Goal: Communication & Community: Connect with others

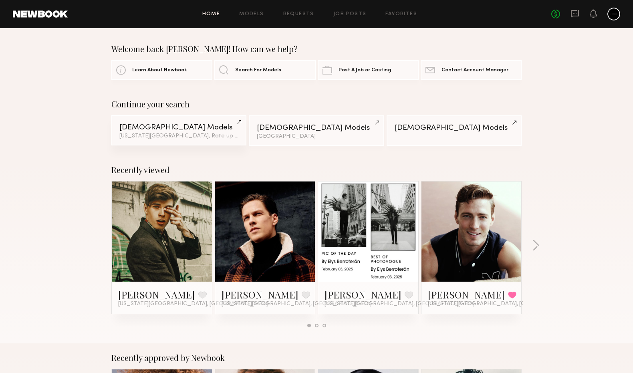
click at [220, 140] on link "Male Models New York City, Rate up to $207 & 2 other filter s + 2" at bounding box center [178, 130] width 135 height 30
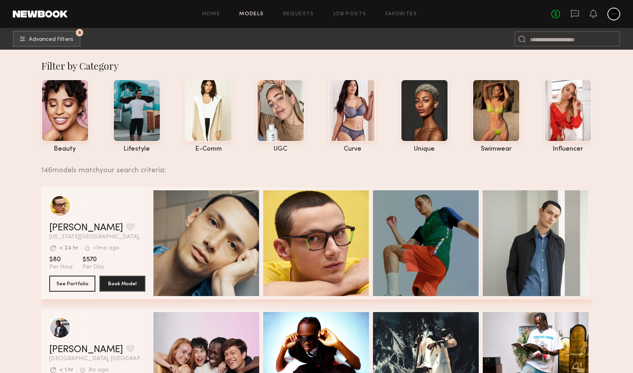
click at [55, 28] on nb-browse-subheader "5 Advanced Filters 5" at bounding box center [316, 39] width 633 height 22
click at [55, 35] on button "5 Advanced Filters" at bounding box center [47, 38] width 68 height 16
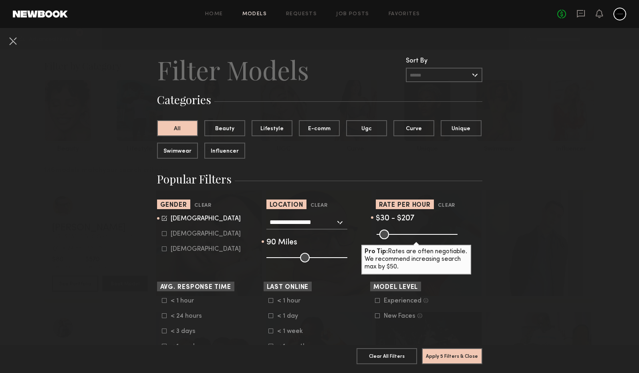
click at [404, 232] on input "range" at bounding box center [416, 234] width 81 height 10
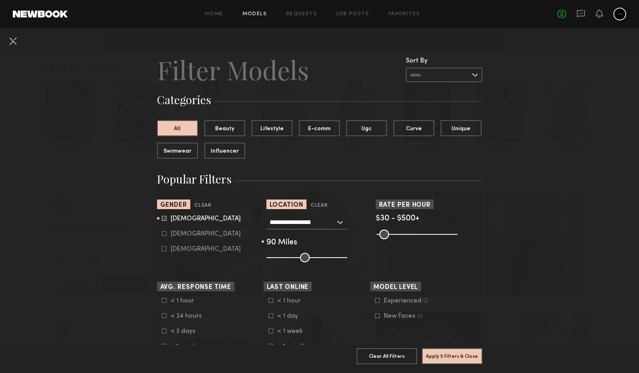
drag, startPoint x: 404, startPoint y: 232, endPoint x: 490, endPoint y: 233, distance: 86.1
type input "***"
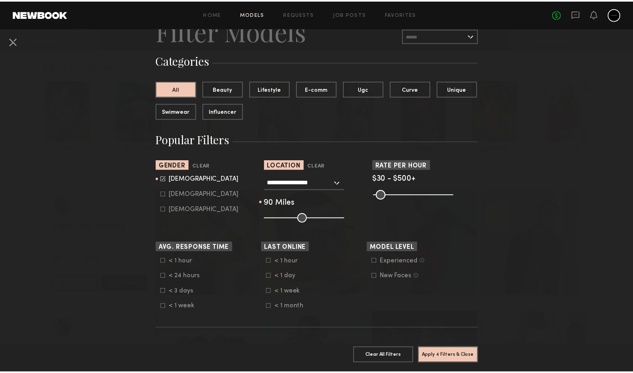
scroll to position [43, 0]
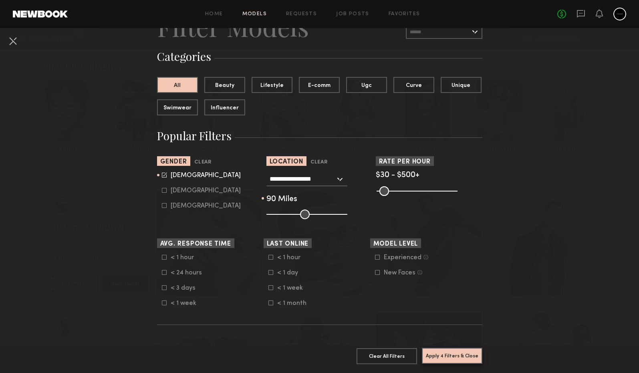
click at [453, 348] on button "Apply 4 Filters & Close" at bounding box center [452, 356] width 60 height 16
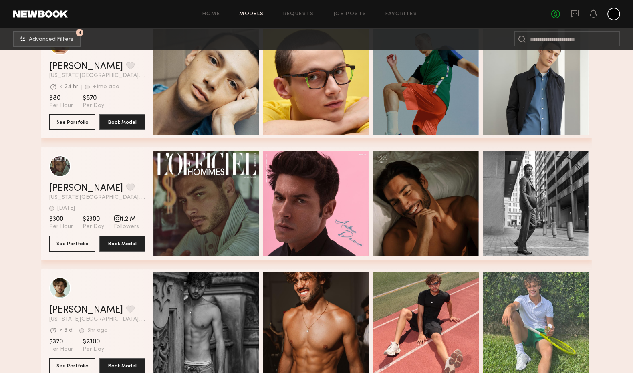
scroll to position [161, 0]
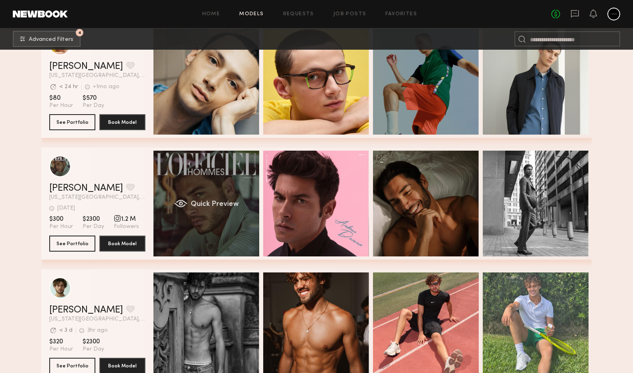
click at [242, 176] on div "Quick Preview" at bounding box center [206, 204] width 106 height 106
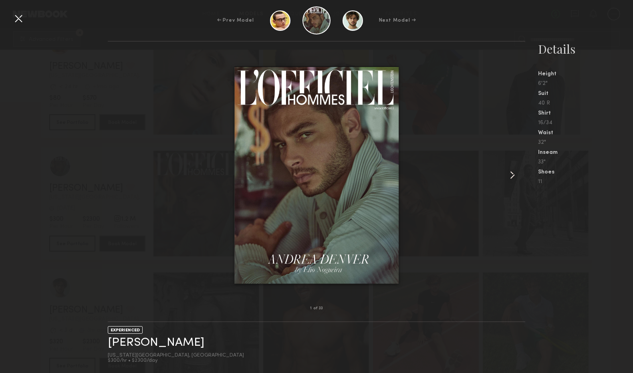
click at [514, 174] on common-icon at bounding box center [512, 175] width 13 height 13
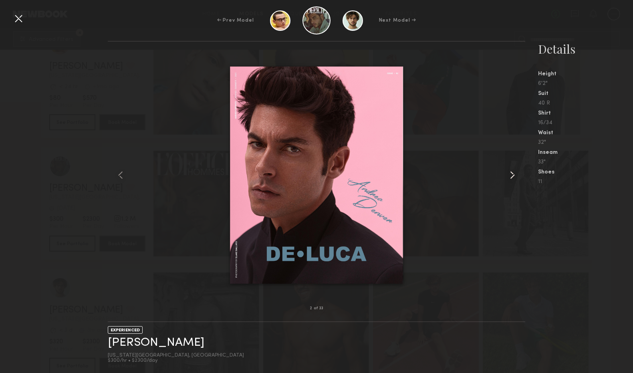
click at [514, 174] on common-icon at bounding box center [512, 175] width 13 height 13
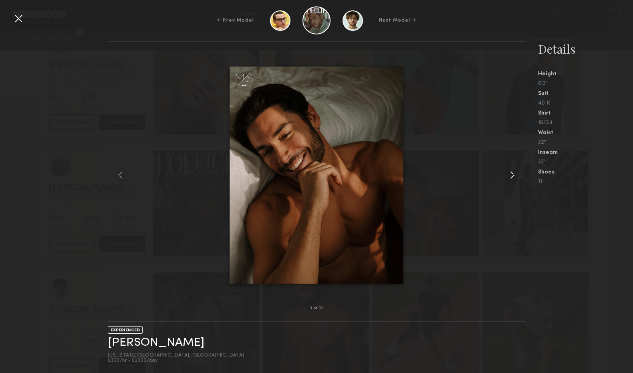
click at [514, 174] on common-icon at bounding box center [512, 175] width 13 height 13
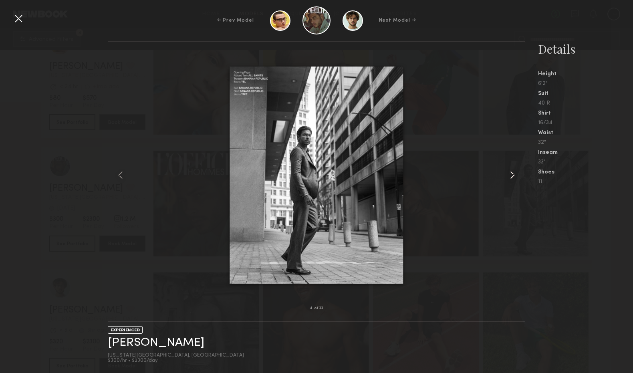
click at [514, 174] on common-icon at bounding box center [512, 175] width 13 height 13
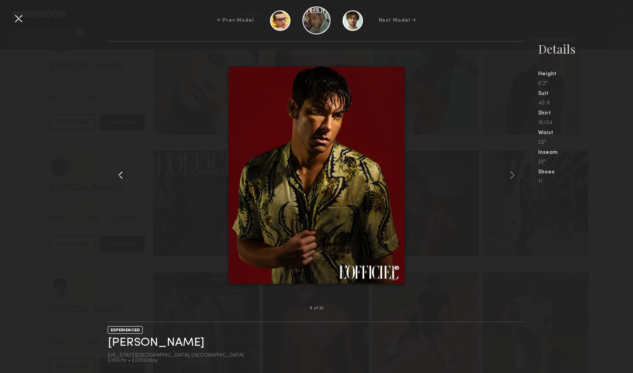
click at [119, 177] on common-icon at bounding box center [120, 175] width 13 height 13
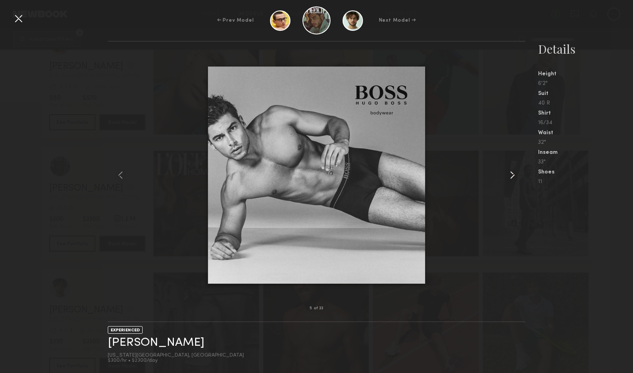
click at [514, 174] on common-icon at bounding box center [512, 175] width 13 height 13
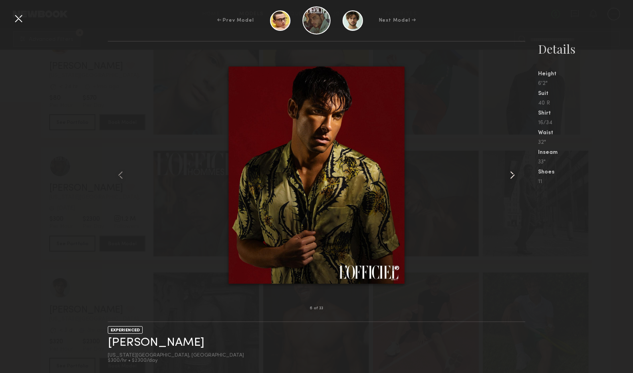
click at [514, 174] on common-icon at bounding box center [512, 175] width 13 height 13
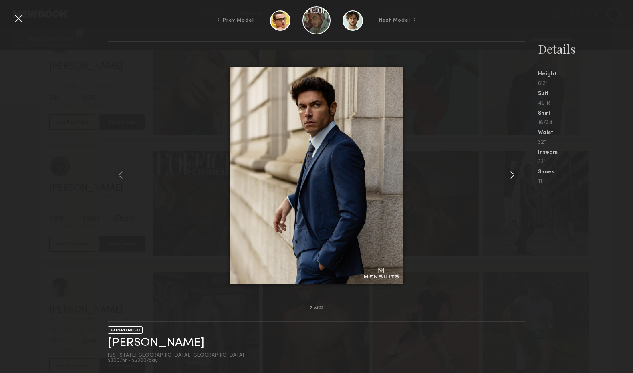
click at [514, 174] on common-icon at bounding box center [512, 175] width 13 height 13
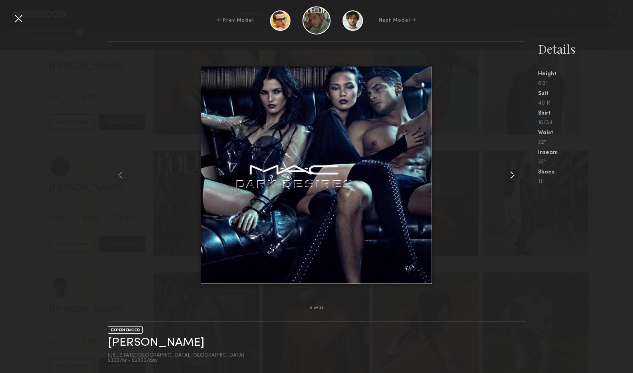
click at [514, 174] on common-icon at bounding box center [512, 175] width 13 height 13
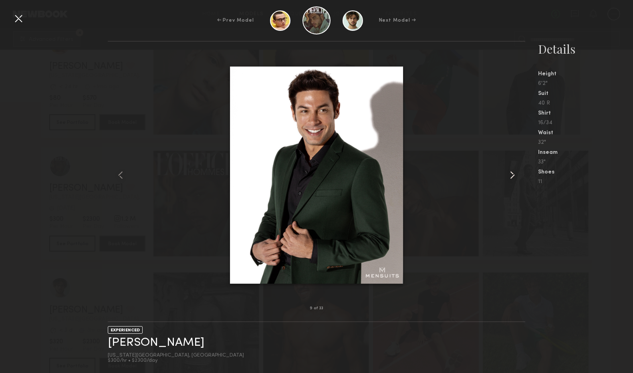
click at [514, 174] on common-icon at bounding box center [512, 175] width 13 height 13
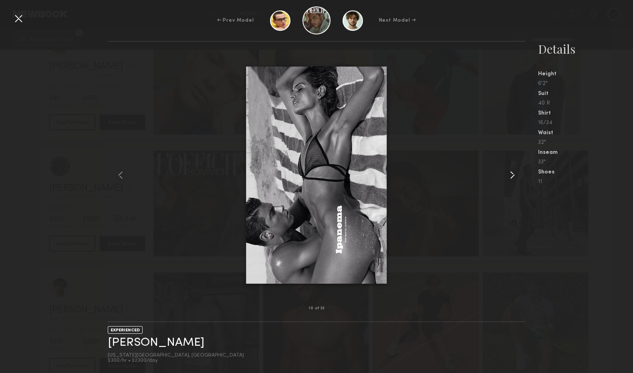
click at [514, 174] on common-icon at bounding box center [512, 175] width 13 height 13
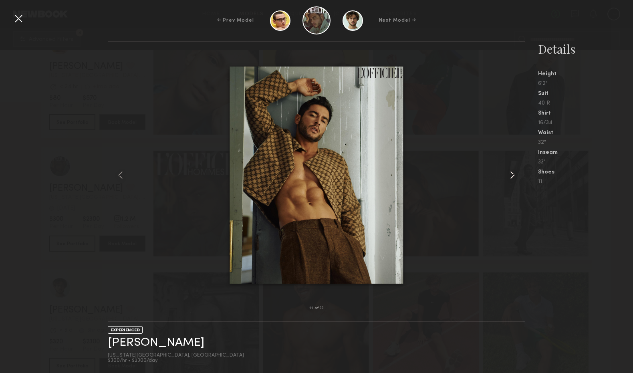
click at [514, 174] on common-icon at bounding box center [512, 175] width 13 height 13
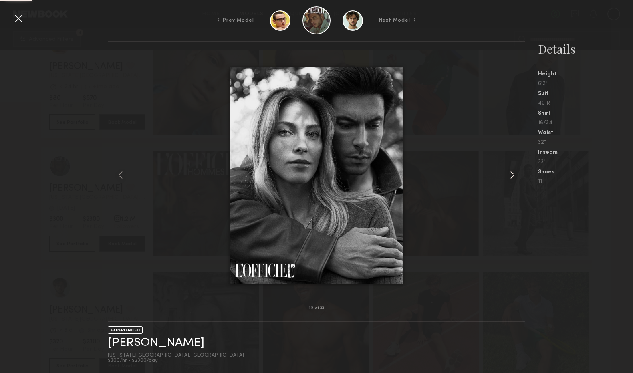
click at [514, 174] on common-icon at bounding box center [512, 175] width 13 height 13
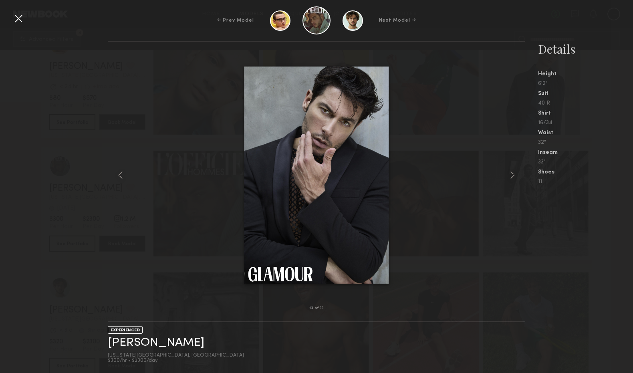
click at [24, 23] on div at bounding box center [18, 18] width 13 height 13
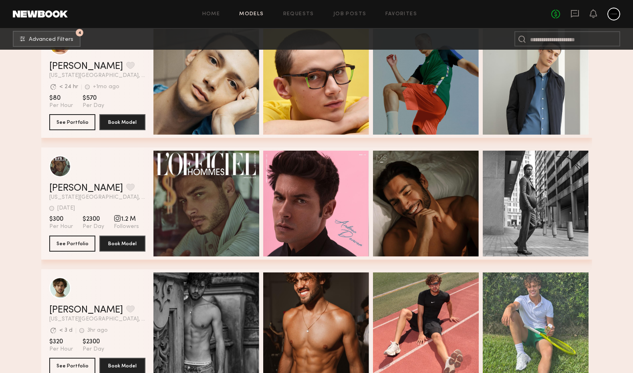
scroll to position [360, 0]
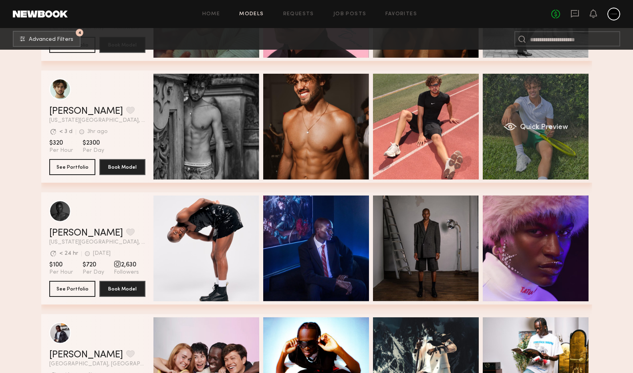
click at [559, 107] on div "Quick Preview" at bounding box center [536, 127] width 106 height 106
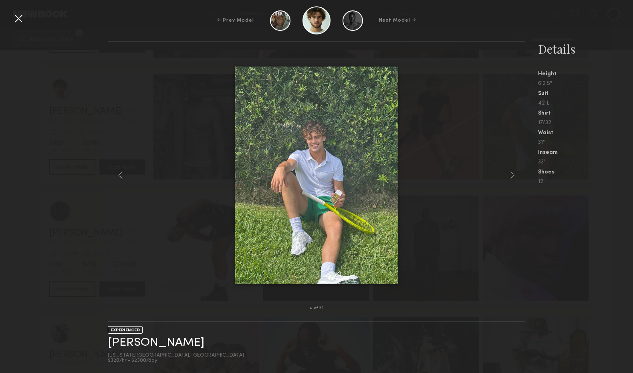
click at [15, 20] on div at bounding box center [18, 18] width 13 height 13
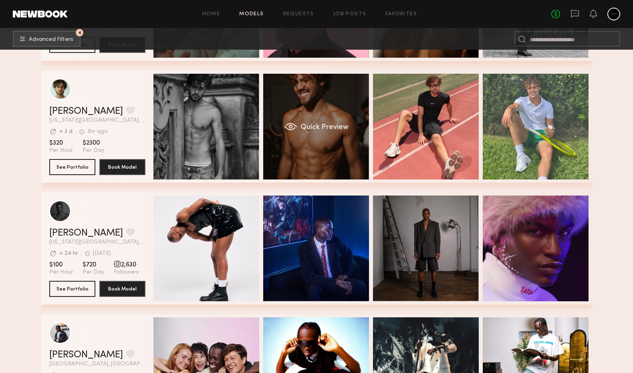
click at [327, 105] on div "Quick Preview" at bounding box center [316, 127] width 106 height 106
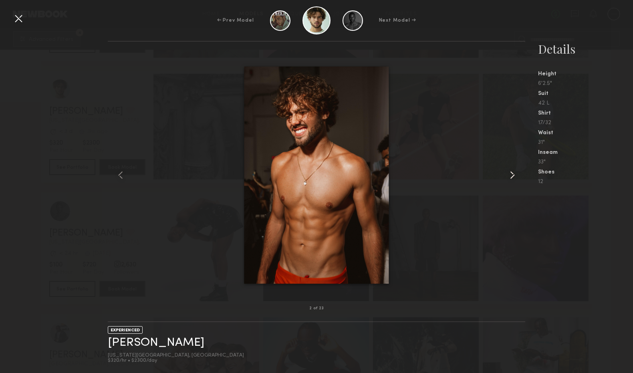
click at [513, 175] on common-icon at bounding box center [512, 175] width 13 height 13
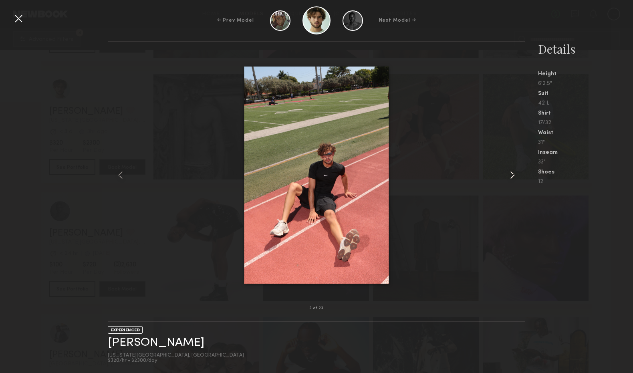
click at [513, 175] on common-icon at bounding box center [512, 175] width 13 height 13
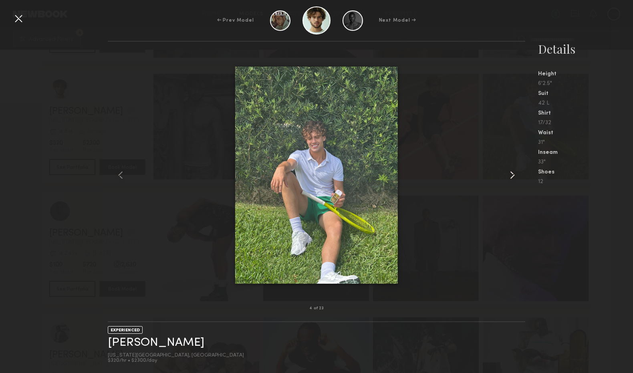
click at [513, 175] on common-icon at bounding box center [512, 175] width 13 height 13
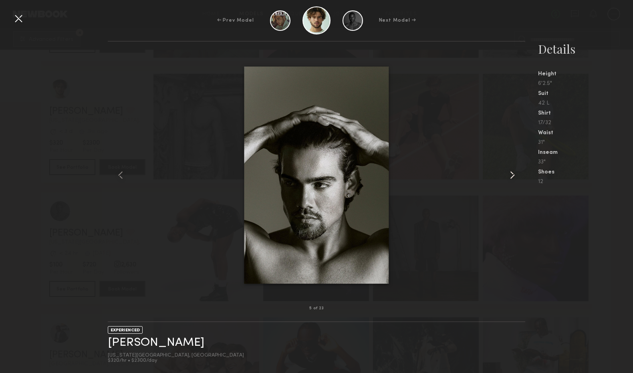
click at [513, 175] on common-icon at bounding box center [512, 175] width 13 height 13
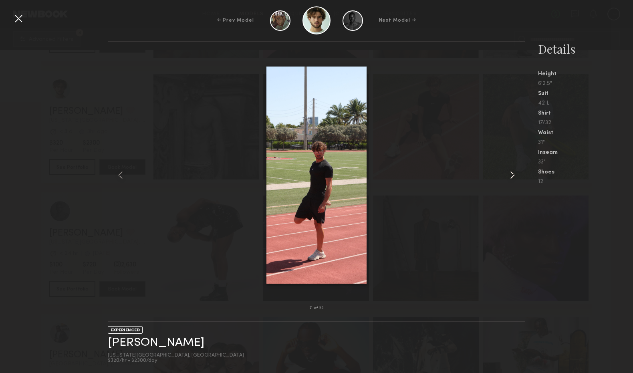
click at [513, 175] on common-icon at bounding box center [512, 175] width 13 height 13
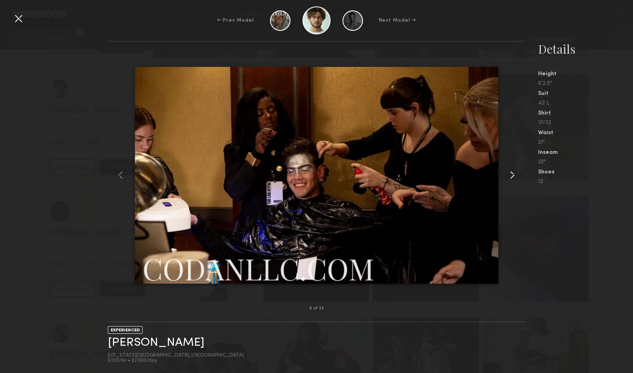
click at [513, 175] on common-icon at bounding box center [512, 175] width 13 height 13
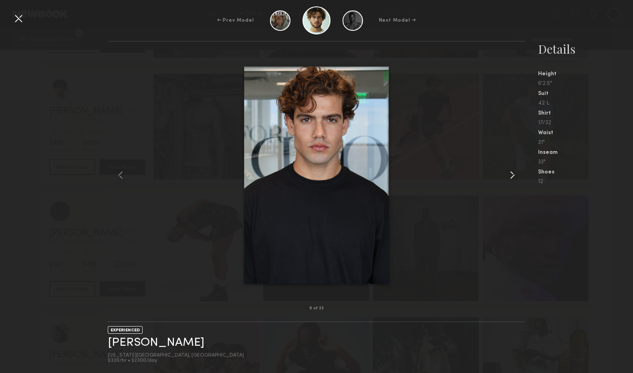
click at [513, 175] on common-icon at bounding box center [512, 175] width 13 height 13
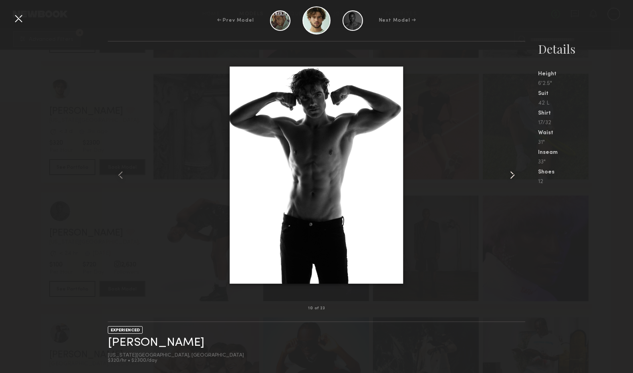
click at [513, 175] on common-icon at bounding box center [512, 175] width 13 height 13
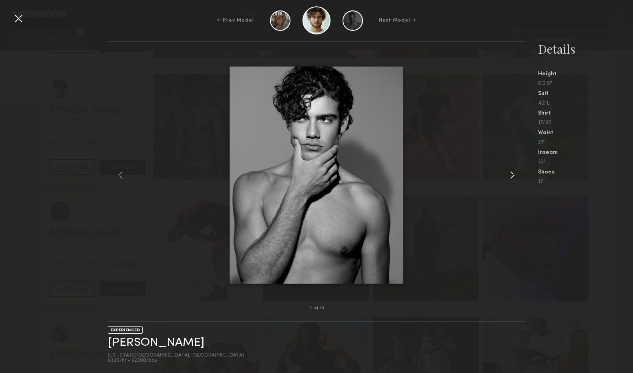
click at [513, 175] on common-icon at bounding box center [512, 175] width 13 height 13
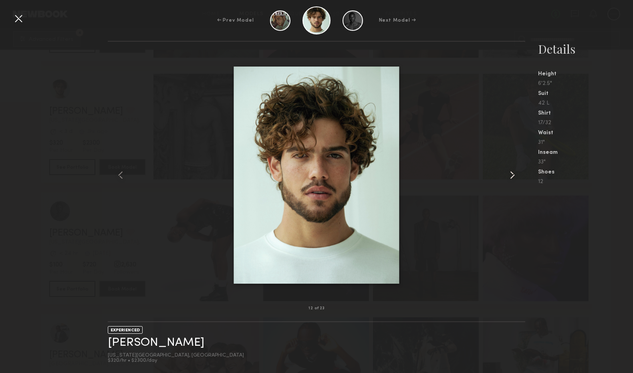
click at [513, 175] on common-icon at bounding box center [512, 175] width 13 height 13
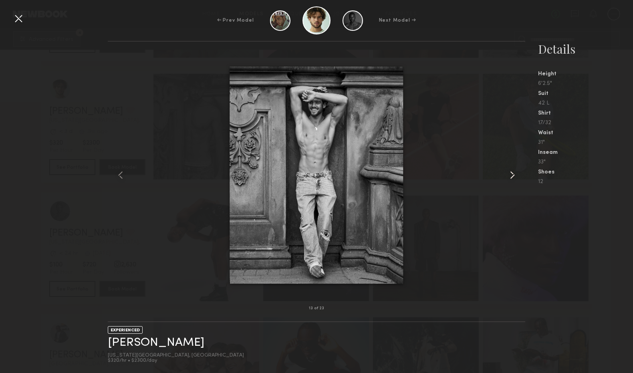
click at [513, 175] on common-icon at bounding box center [512, 175] width 13 height 13
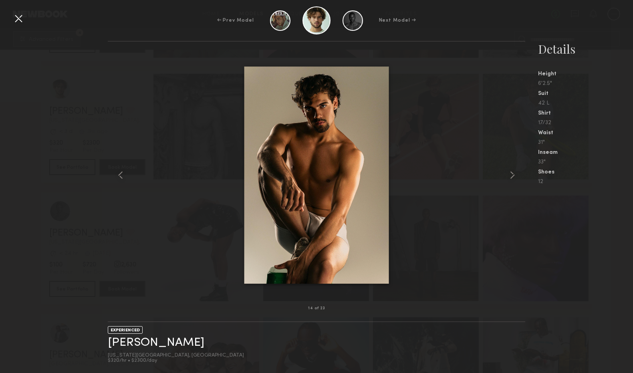
click at [141, 154] on div at bounding box center [317, 174] width 418 height 241
click at [18, 23] on div at bounding box center [18, 18] width 13 height 13
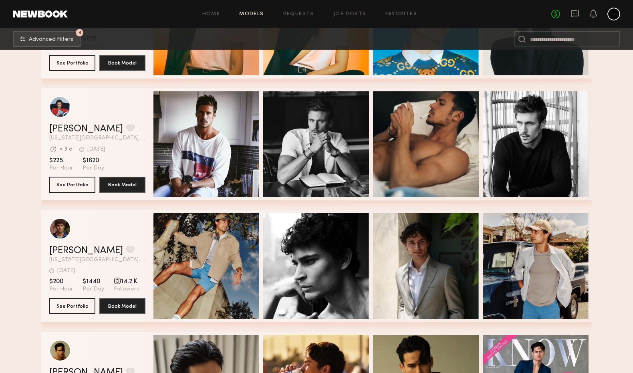
scroll to position [2046, 0]
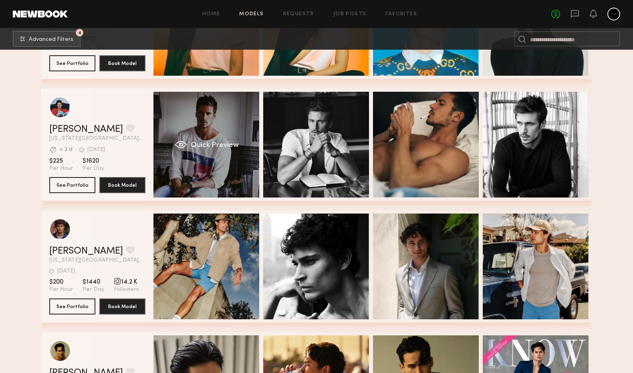
click at [226, 156] on div "Quick Preview" at bounding box center [206, 145] width 106 height 106
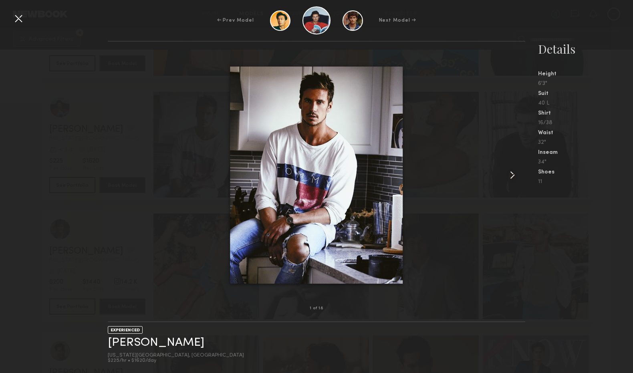
click at [507, 173] on common-icon at bounding box center [512, 175] width 13 height 13
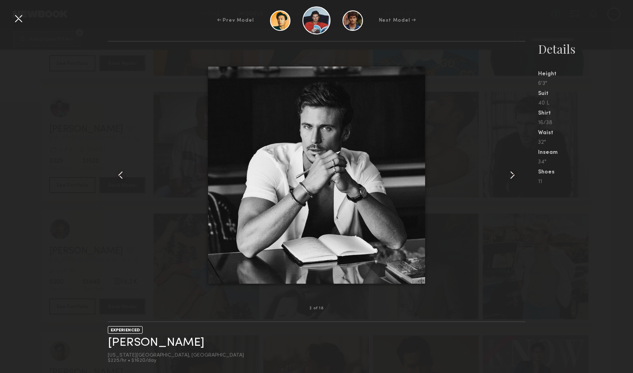
click at [507, 173] on common-icon at bounding box center [512, 175] width 13 height 13
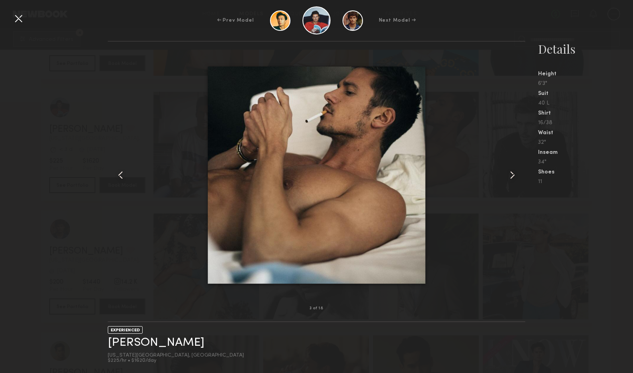
click at [507, 173] on common-icon at bounding box center [512, 175] width 13 height 13
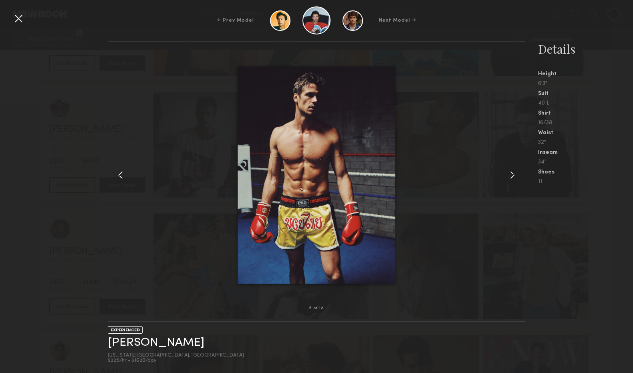
click at [507, 173] on common-icon at bounding box center [512, 175] width 13 height 13
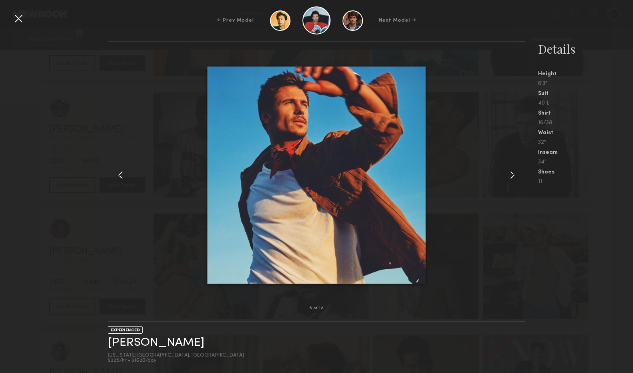
click at [507, 173] on common-icon at bounding box center [512, 175] width 13 height 13
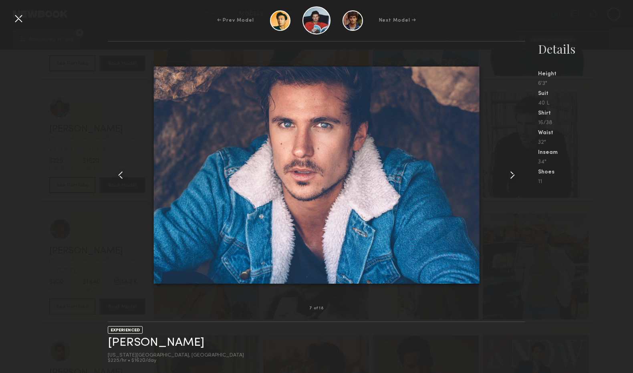
click at [20, 17] on div at bounding box center [18, 18] width 13 height 13
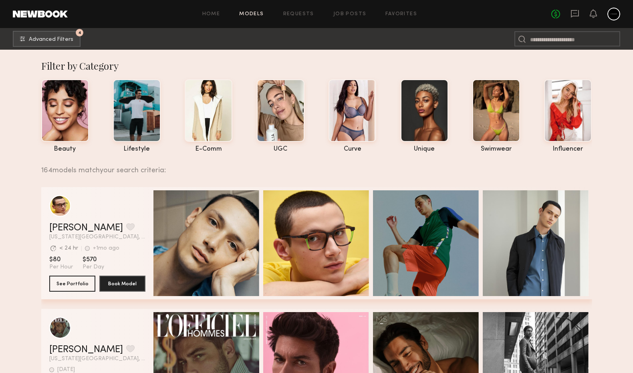
scroll to position [0, 0]
click at [68, 37] on span "Advanced Filters" at bounding box center [51, 39] width 44 height 6
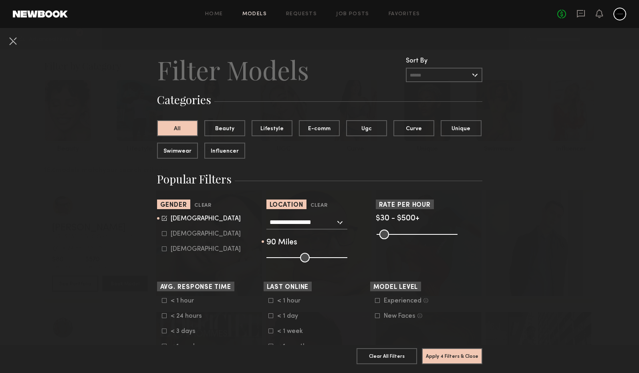
click at [268, 327] on form "< 1 hour < 1 day < 1 week < 1 month" at bounding box center [319, 323] width 102 height 53
click at [268, 334] on common-framework-checkbox "< 1 week" at bounding box center [319, 331] width 102 height 7
click at [268, 331] on icon at bounding box center [270, 330] width 5 height 5
click at [458, 360] on common-button "Apply 5 Filters & Close" at bounding box center [452, 359] width 60 height 22
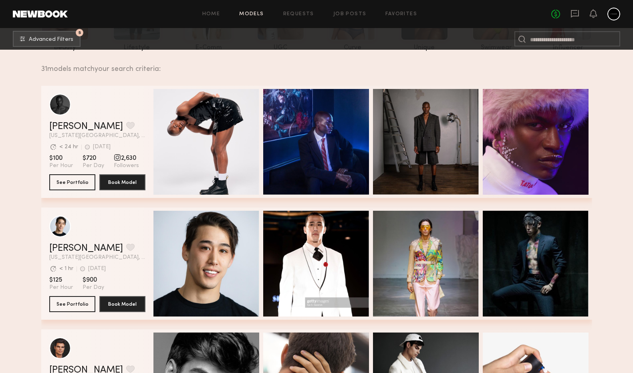
scroll to position [265, 0]
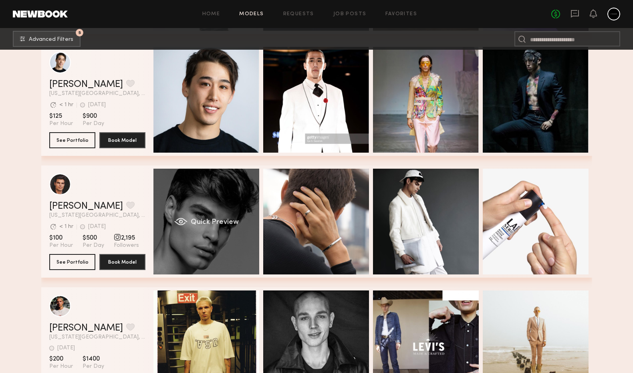
click at [203, 195] on div "Quick Preview" at bounding box center [206, 222] width 106 height 106
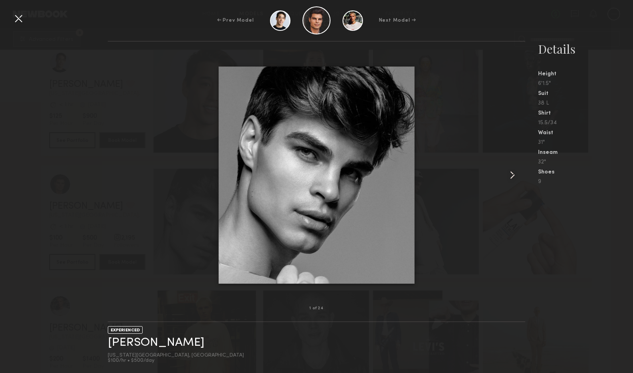
click at [510, 177] on common-icon at bounding box center [512, 175] width 13 height 13
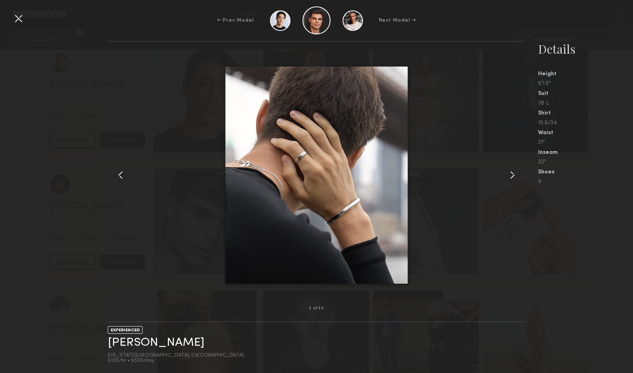
click at [510, 177] on common-icon at bounding box center [512, 175] width 13 height 13
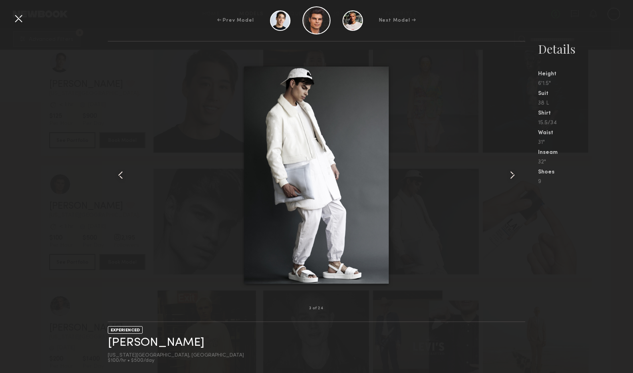
click at [510, 177] on common-icon at bounding box center [512, 175] width 13 height 13
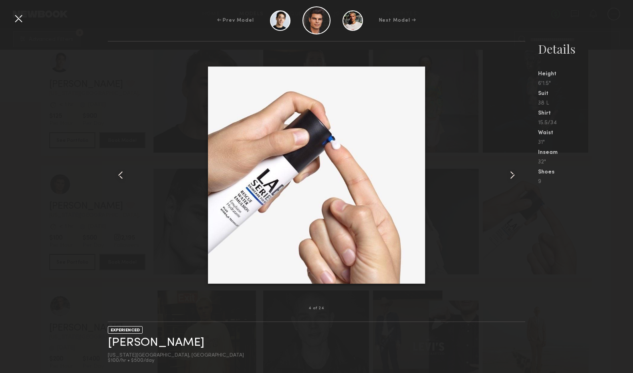
click at [510, 177] on common-icon at bounding box center [512, 175] width 13 height 13
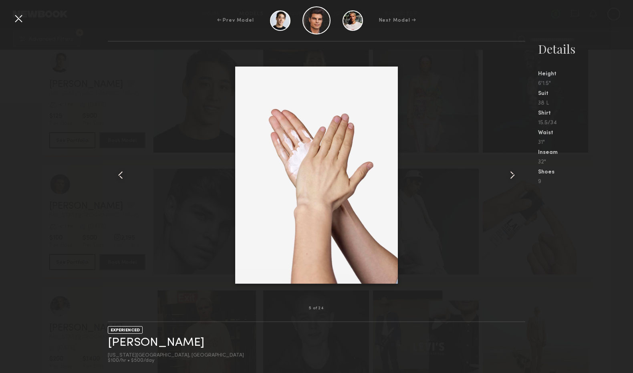
click at [510, 177] on common-icon at bounding box center [512, 175] width 13 height 13
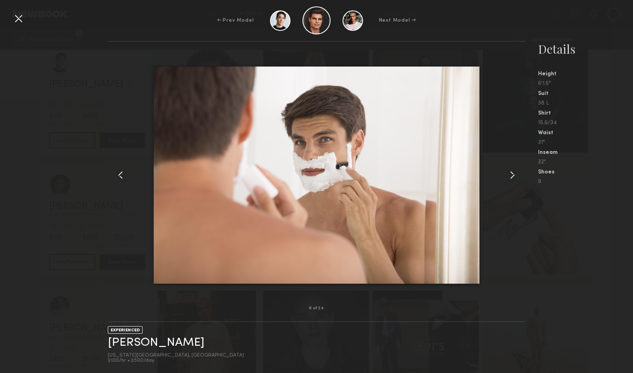
click at [510, 177] on common-icon at bounding box center [512, 175] width 13 height 13
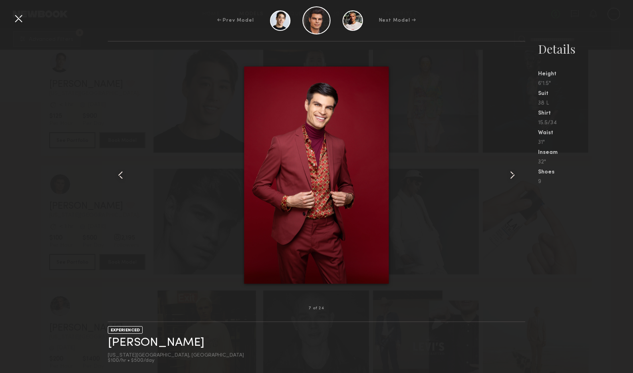
click at [510, 177] on common-icon at bounding box center [512, 175] width 13 height 13
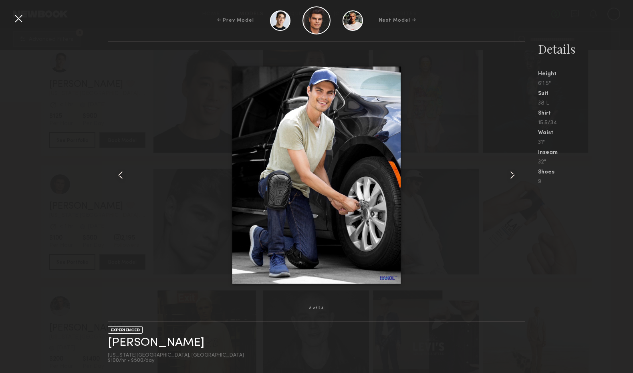
click at [510, 177] on common-icon at bounding box center [512, 175] width 13 height 13
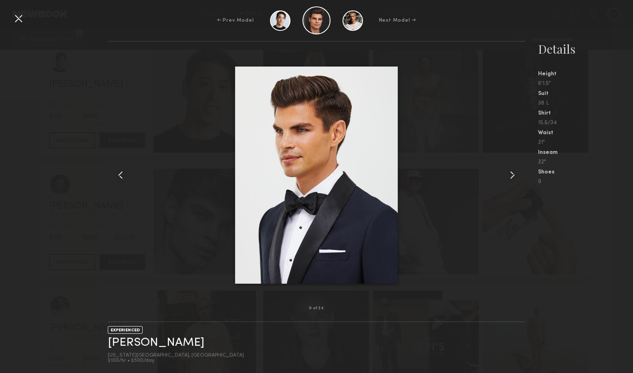
click at [510, 177] on common-icon at bounding box center [512, 175] width 13 height 13
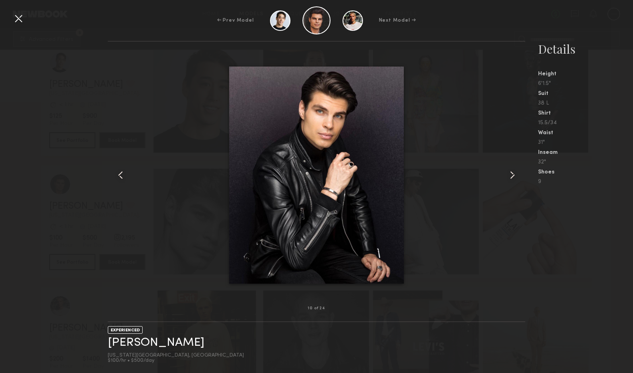
click at [510, 177] on common-icon at bounding box center [512, 175] width 13 height 13
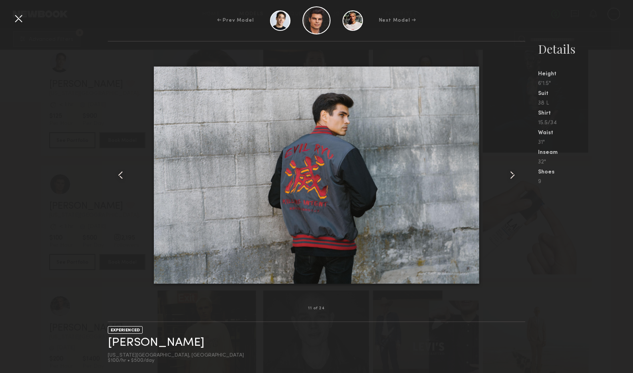
click at [510, 177] on common-icon at bounding box center [512, 175] width 13 height 13
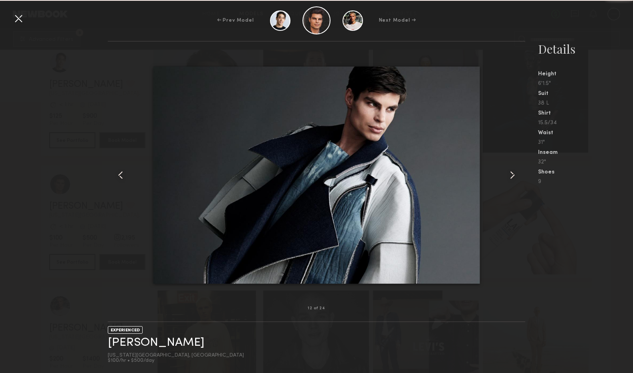
click at [482, 230] on div at bounding box center [317, 174] width 418 height 241
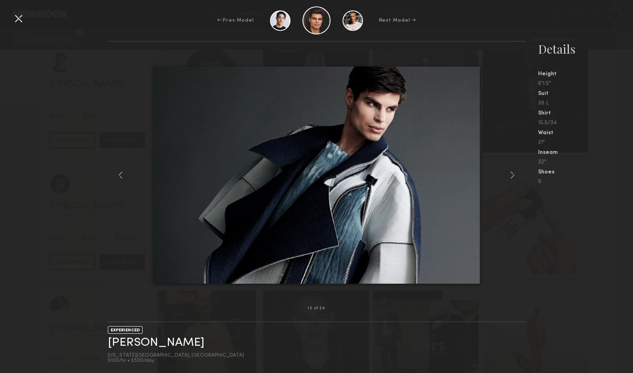
click at [19, 22] on div at bounding box center [18, 18] width 13 height 13
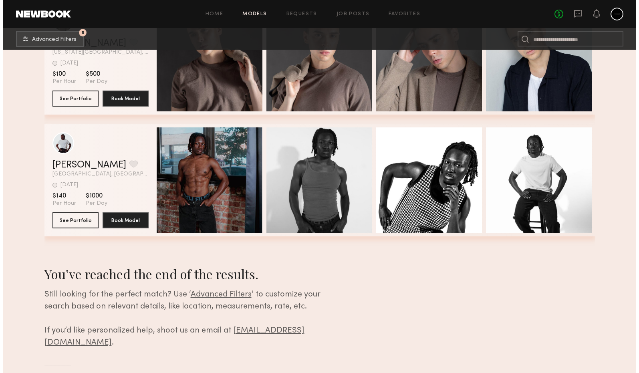
scroll to position [3715, 0]
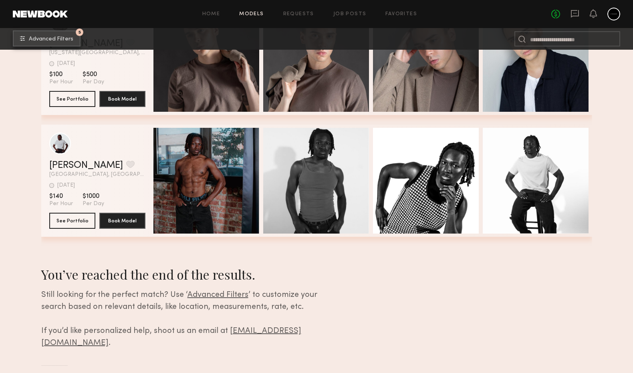
click at [58, 41] on span "Advanced Filters" at bounding box center [51, 39] width 44 height 6
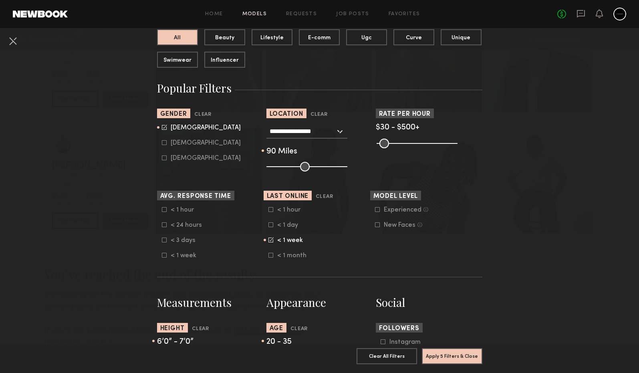
scroll to position [94, 0]
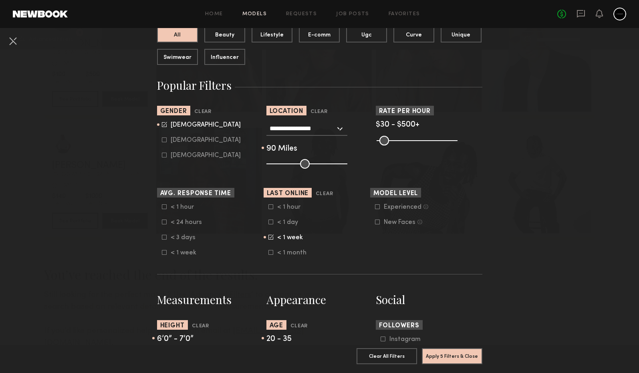
click at [268, 241] on common-framework-checkbox "< 1 week" at bounding box center [319, 237] width 102 height 7
click at [269, 237] on icon at bounding box center [271, 236] width 4 height 4
click at [268, 253] on icon at bounding box center [270, 252] width 5 height 5
click at [439, 354] on button "Apply 5 Filters & Close" at bounding box center [452, 356] width 60 height 16
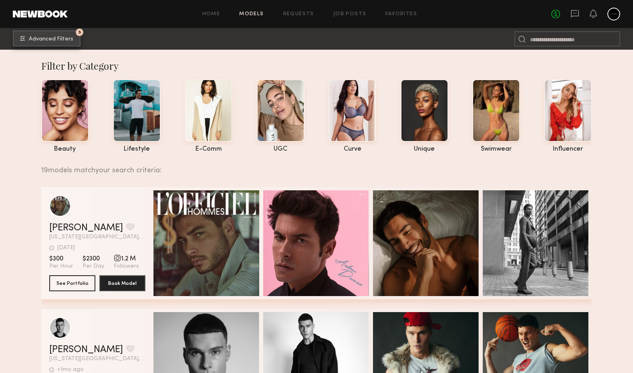
click at [62, 38] on span "Advanced Filters" at bounding box center [51, 39] width 44 height 6
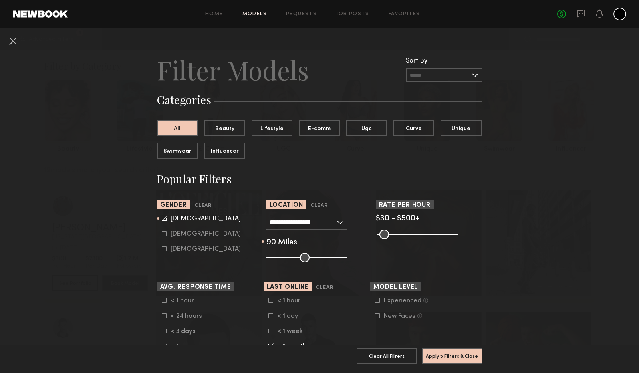
click at [15, 39] on button at bounding box center [12, 40] width 13 height 13
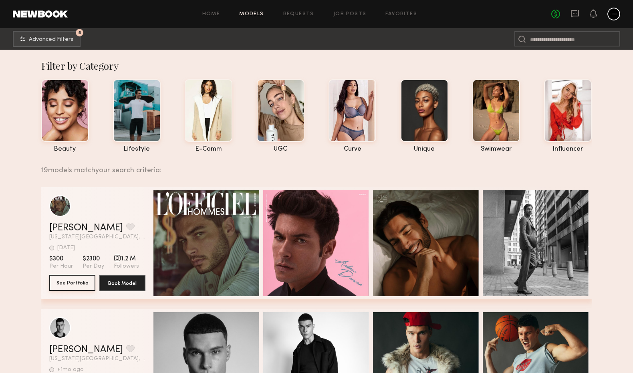
click at [83, 284] on button "See Portfolio" at bounding box center [72, 283] width 46 height 16
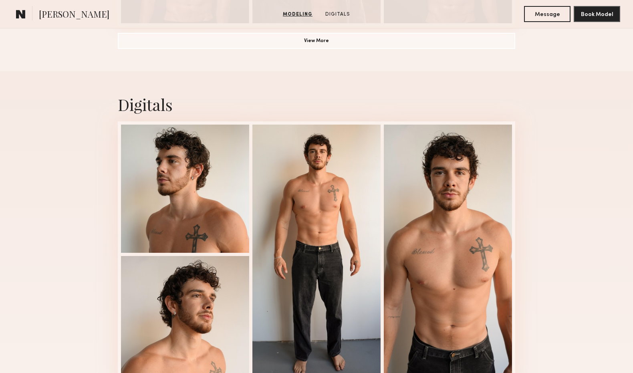
scroll to position [741, 0]
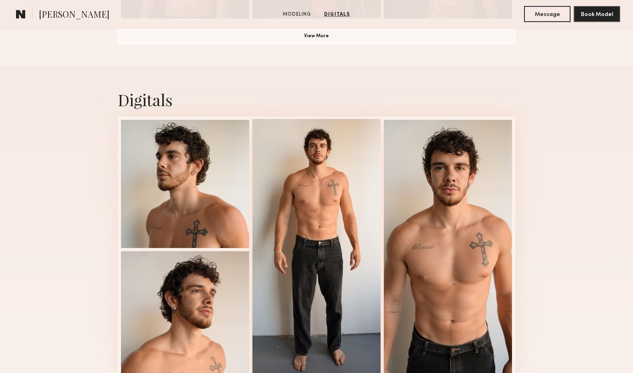
click at [295, 190] on div at bounding box center [316, 249] width 128 height 260
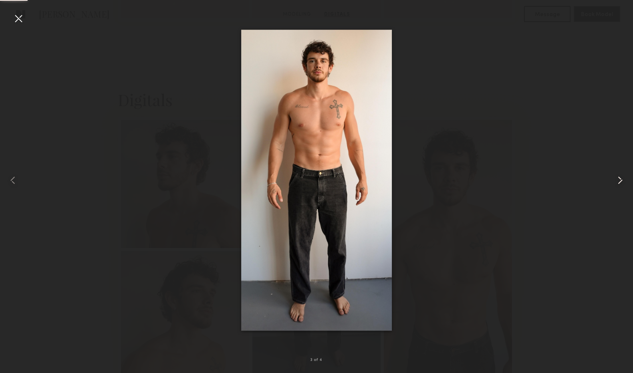
click at [627, 190] on div at bounding box center [620, 180] width 25 height 334
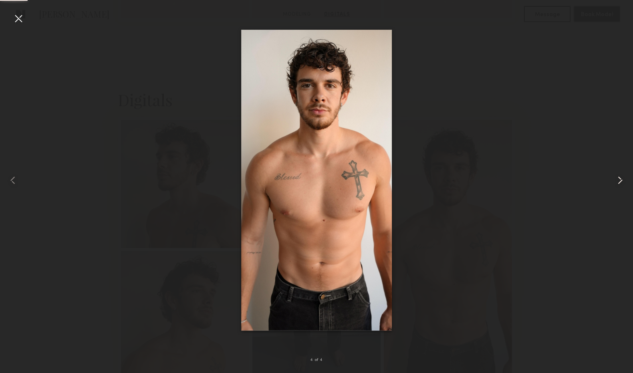
click at [616, 180] on common-icon at bounding box center [620, 180] width 13 height 13
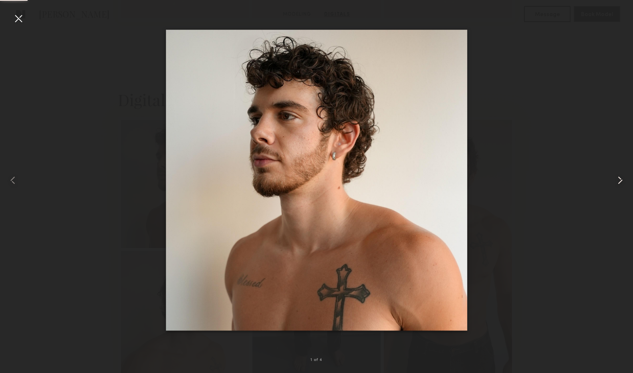
click at [616, 180] on common-icon at bounding box center [620, 180] width 13 height 13
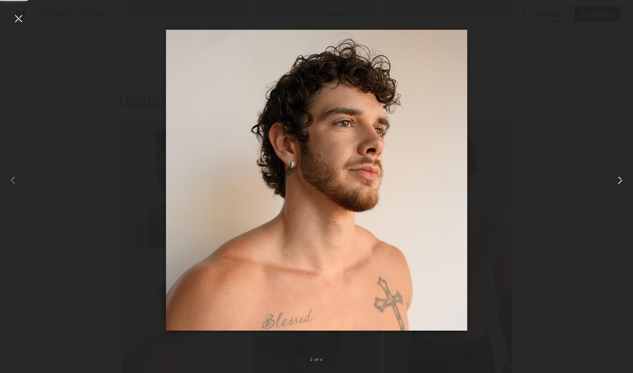
click at [616, 180] on common-icon at bounding box center [620, 180] width 13 height 13
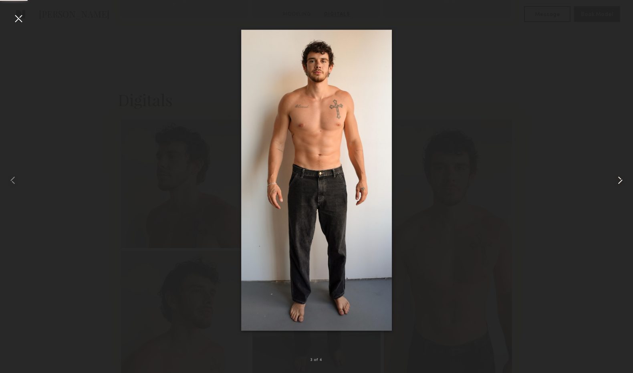
click at [616, 180] on common-icon at bounding box center [620, 180] width 13 height 13
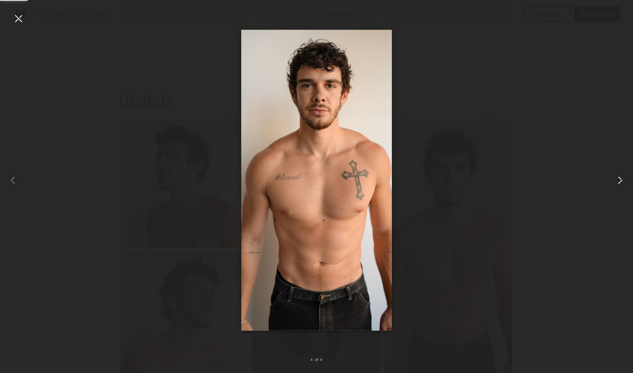
click at [616, 180] on common-icon at bounding box center [620, 180] width 13 height 13
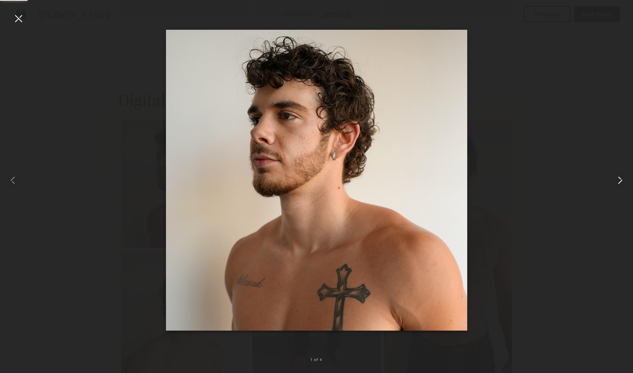
click at [616, 180] on common-icon at bounding box center [620, 180] width 13 height 13
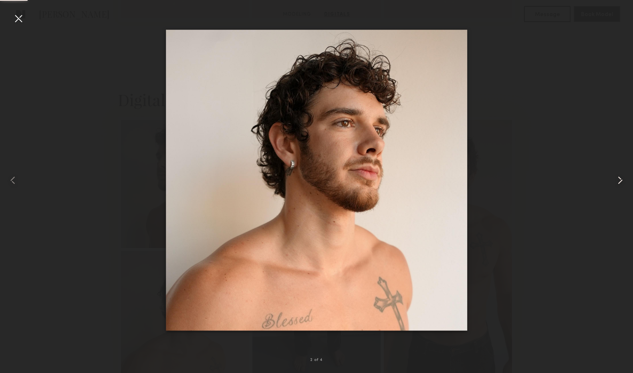
click at [616, 180] on common-icon at bounding box center [620, 180] width 13 height 13
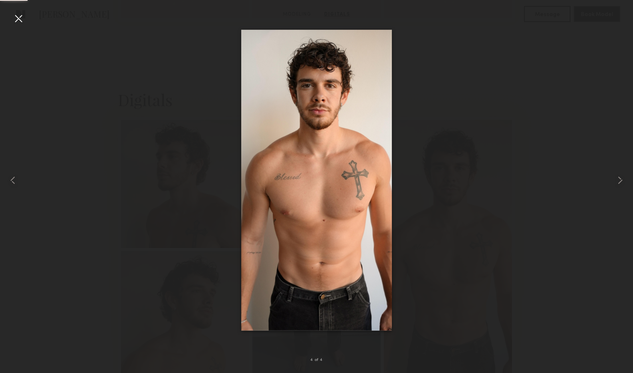
click at [26, 22] on div at bounding box center [316, 180] width 633 height 334
click at [17, 18] on div at bounding box center [18, 18] width 13 height 13
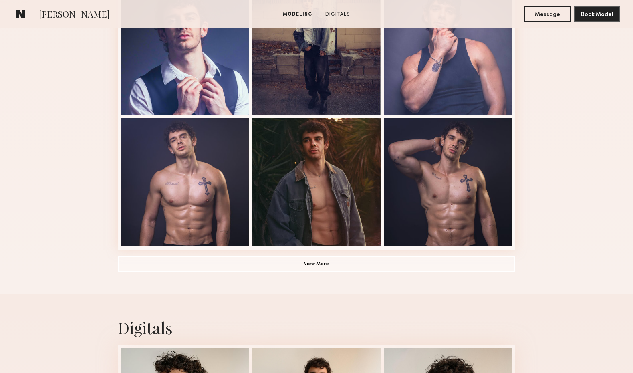
scroll to position [526, 0]
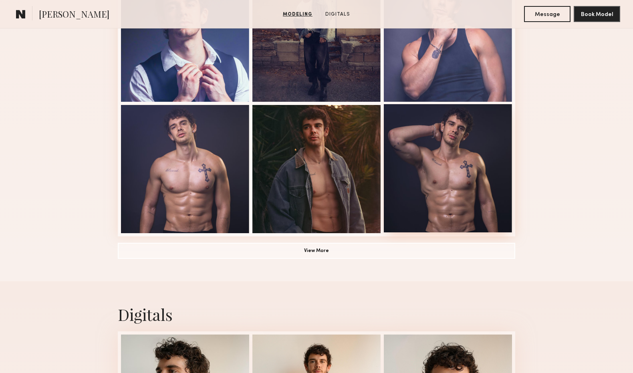
click at [431, 136] on div at bounding box center [448, 168] width 128 height 128
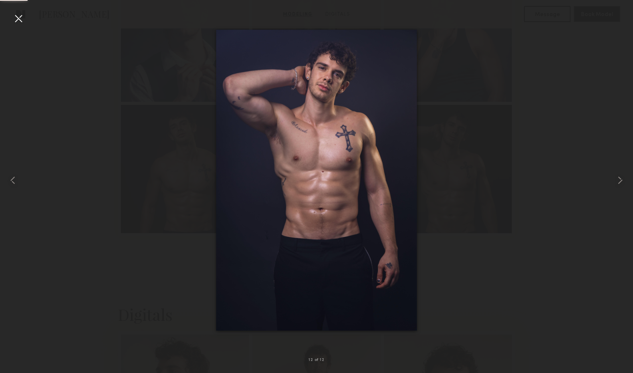
click at [20, 14] on div at bounding box center [18, 18] width 13 height 13
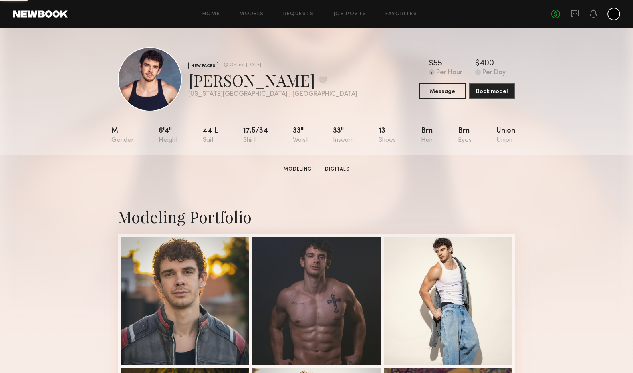
scroll to position [0, 0]
click at [300, 169] on link "Modeling" at bounding box center [297, 169] width 35 height 7
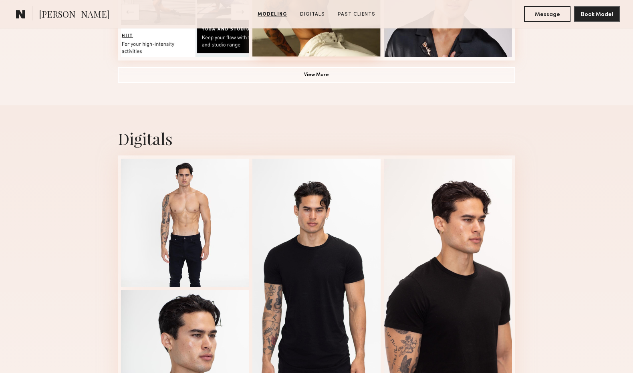
scroll to position [815, 0]
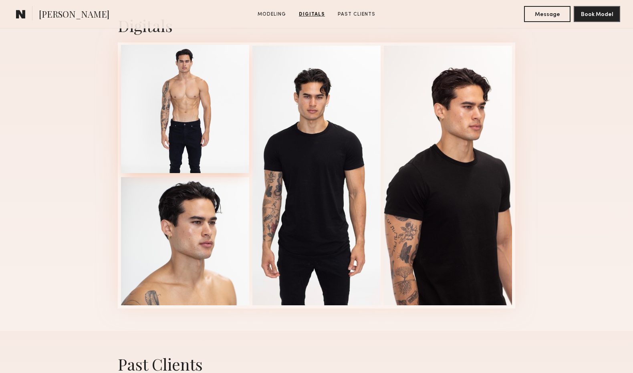
click at [195, 122] on div at bounding box center [185, 109] width 128 height 128
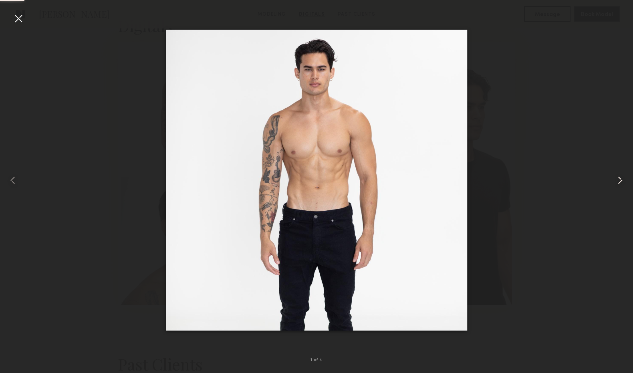
click at [616, 178] on common-icon at bounding box center [620, 180] width 13 height 13
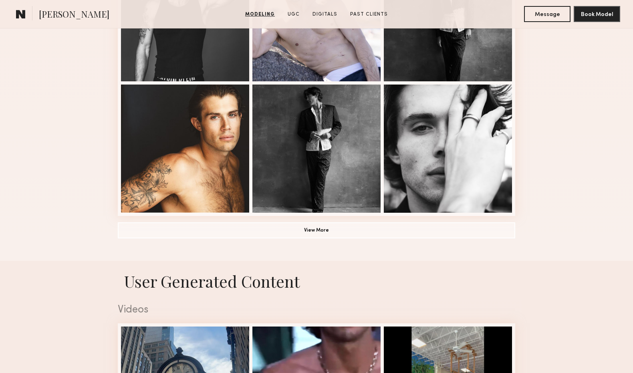
scroll to position [492, 0]
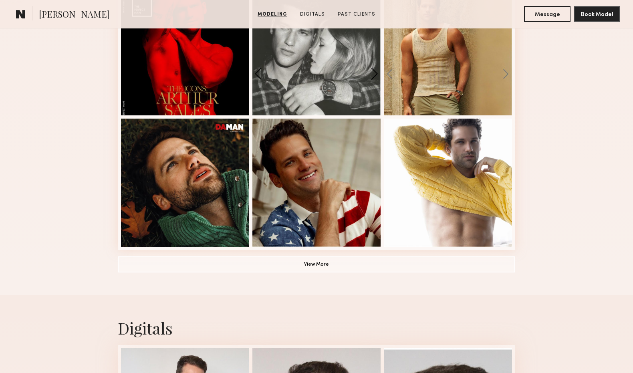
scroll to position [777, 0]
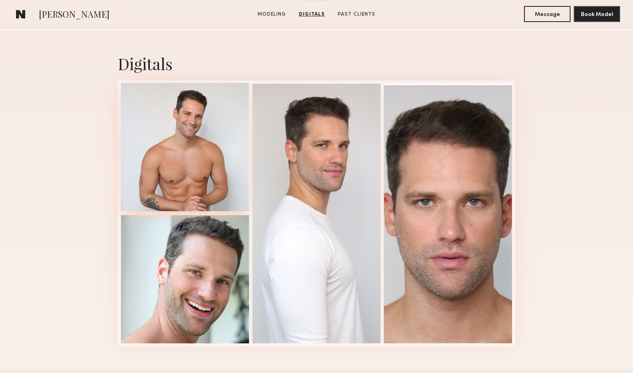
click at [187, 133] on div at bounding box center [185, 147] width 128 height 128
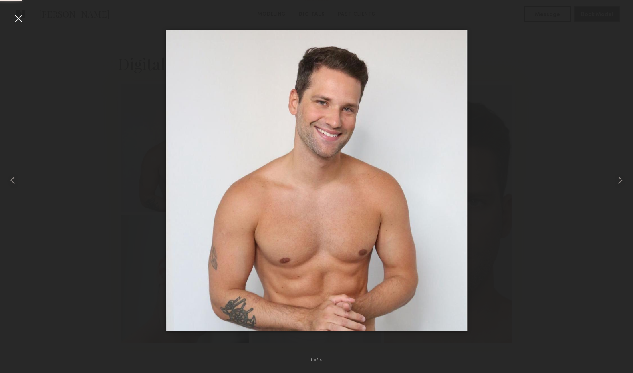
click at [607, 184] on div at bounding box center [316, 180] width 633 height 334
click at [620, 184] on common-icon at bounding box center [620, 180] width 13 height 13
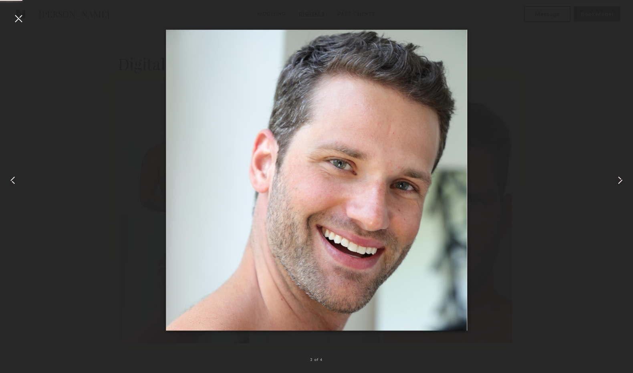
click at [620, 184] on common-icon at bounding box center [620, 180] width 13 height 13
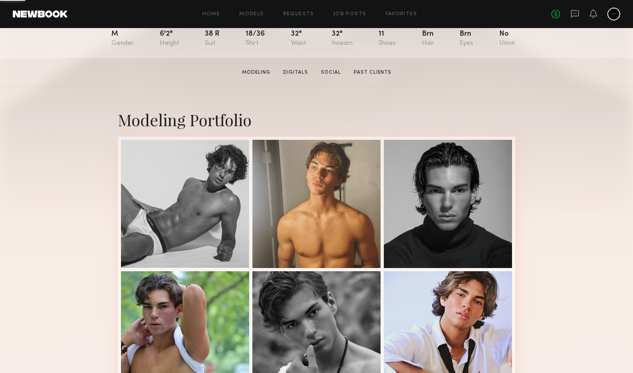
scroll to position [218, 0]
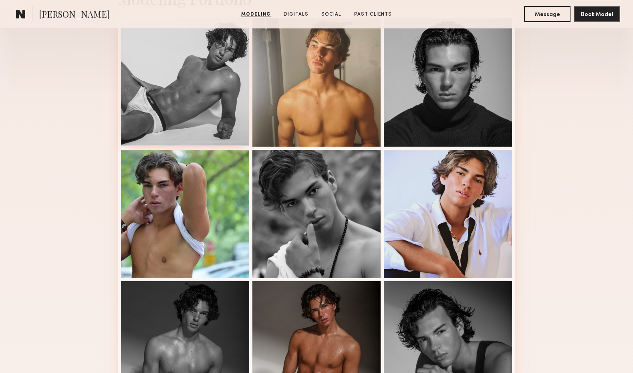
click at [196, 99] on div at bounding box center [185, 82] width 128 height 128
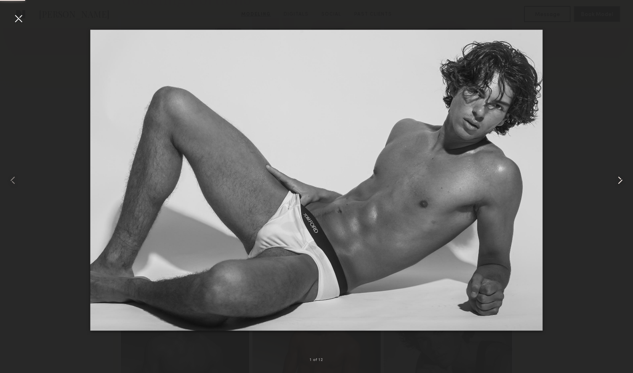
click at [628, 184] on div at bounding box center [620, 180] width 25 height 334
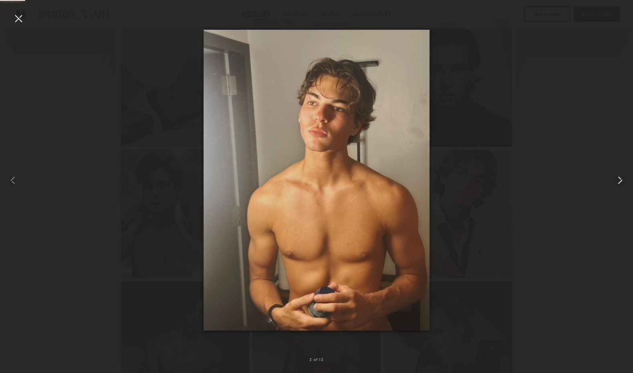
click at [628, 184] on div at bounding box center [620, 180] width 25 height 334
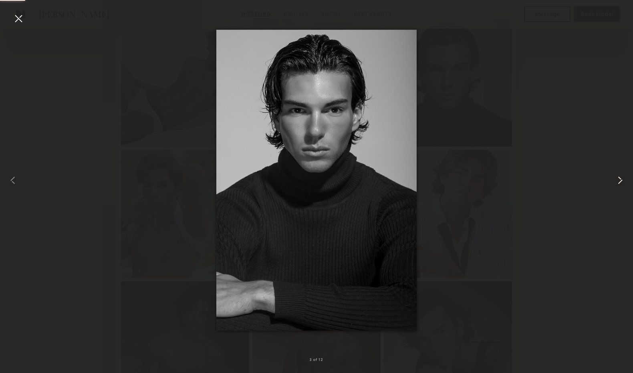
click at [628, 184] on div at bounding box center [620, 180] width 25 height 334
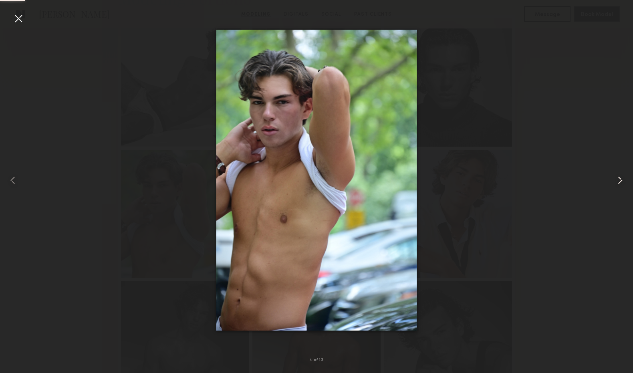
click at [628, 184] on div at bounding box center [620, 180] width 25 height 334
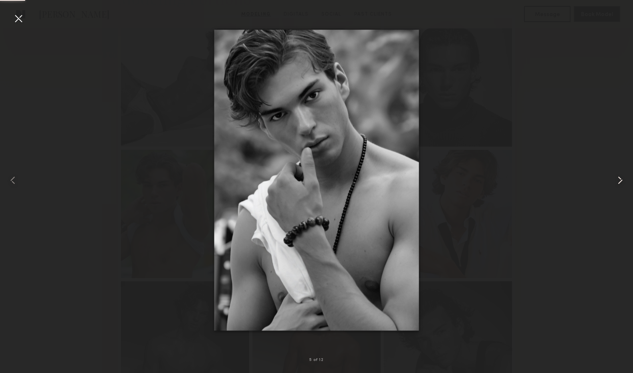
click at [628, 184] on div at bounding box center [620, 180] width 25 height 334
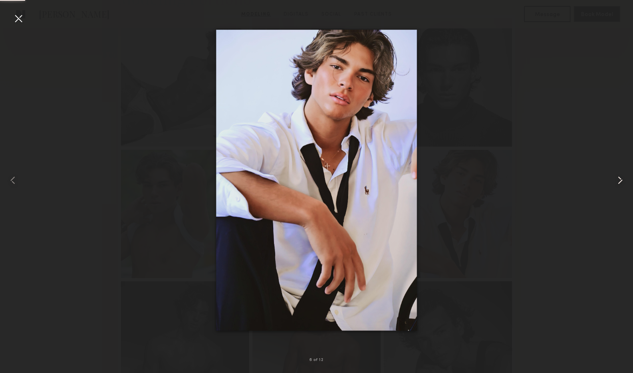
click at [628, 184] on div at bounding box center [620, 180] width 25 height 334
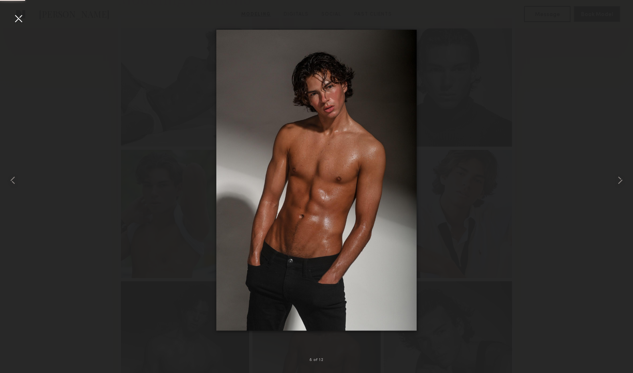
click at [16, 16] on div at bounding box center [18, 18] width 13 height 13
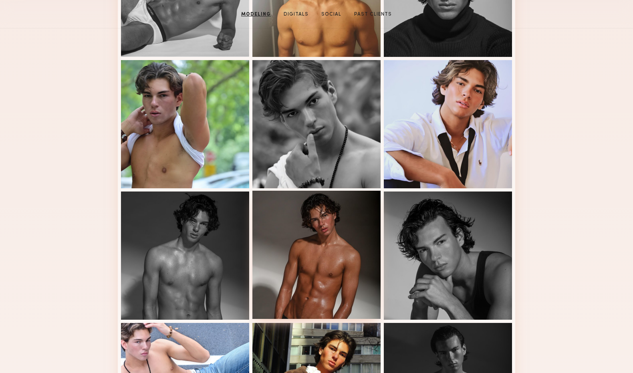
scroll to position [0, 0]
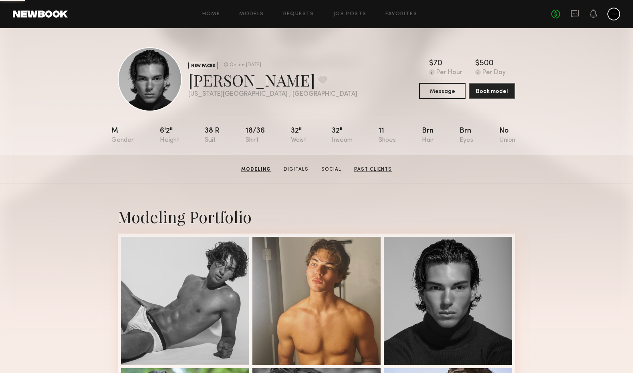
click at [375, 172] on link "Past Clients" at bounding box center [373, 169] width 44 height 7
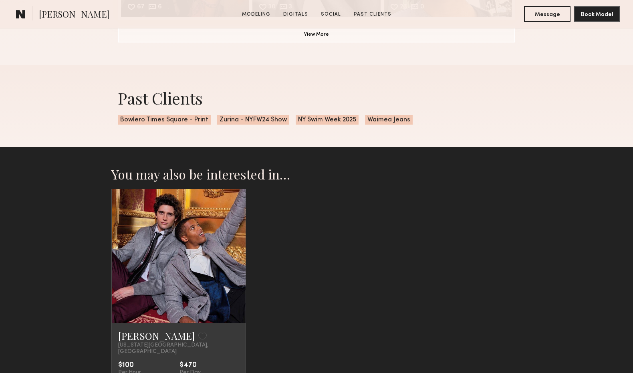
scroll to position [1443, 0]
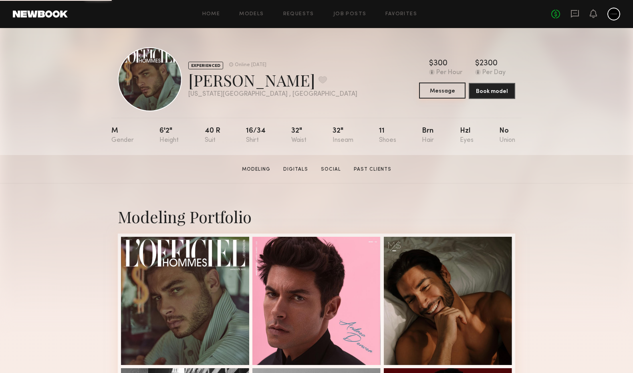
click at [444, 90] on button "Message" at bounding box center [442, 91] width 46 height 16
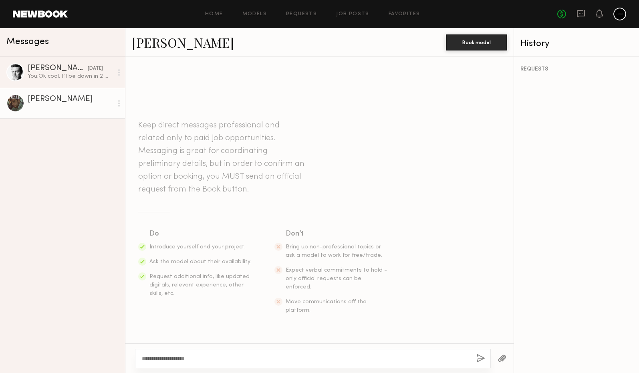
click at [143, 356] on textarea "**********" at bounding box center [306, 358] width 328 height 8
click at [158, 357] on textarea "**********" at bounding box center [306, 358] width 328 height 8
type textarea "**********"
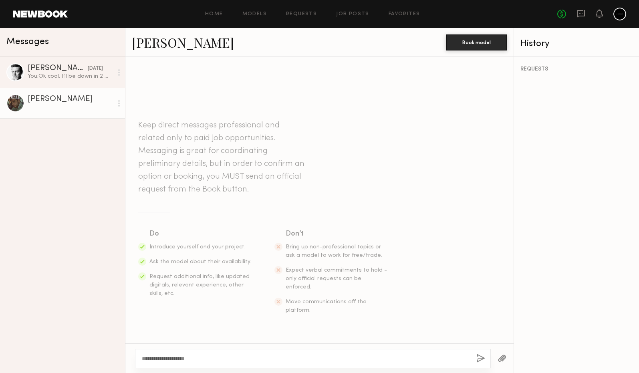
click at [478, 358] on button "button" at bounding box center [480, 359] width 9 height 10
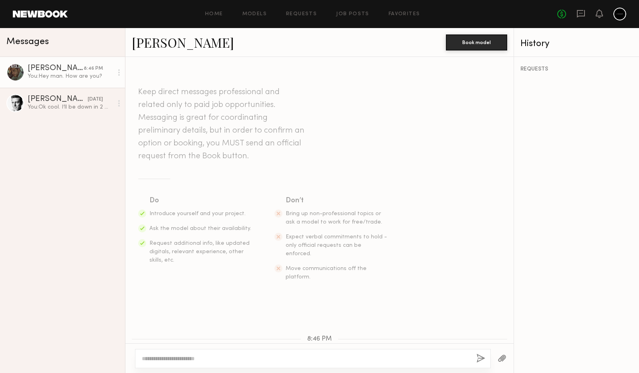
scroll to position [49, 0]
